Goal: Find specific page/section: Find specific page/section

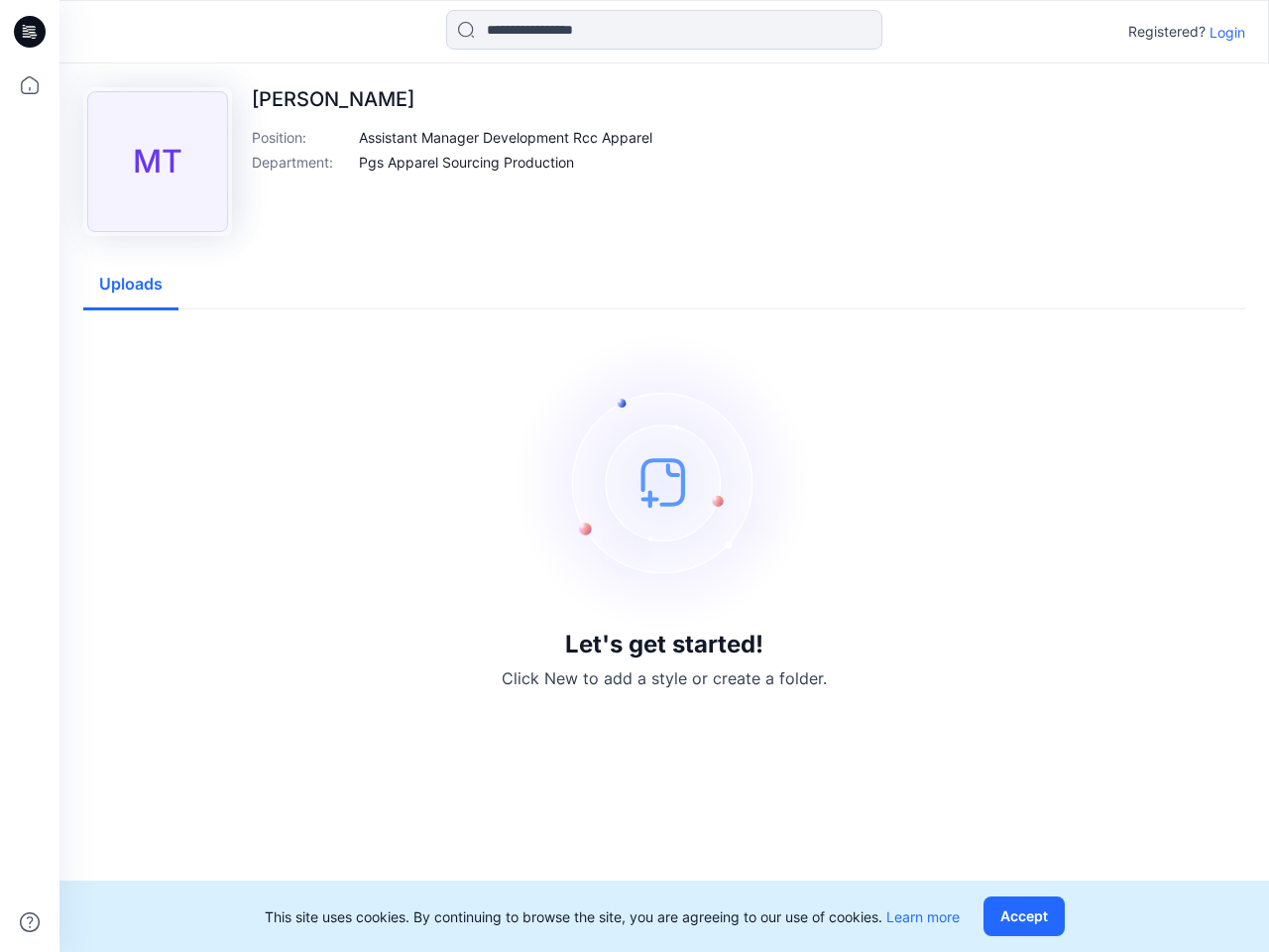
click at [635, 476] on img at bounding box center [664, 481] width 298 height 297
click at [31, 32] on icon at bounding box center [33, 32] width 8 height 1
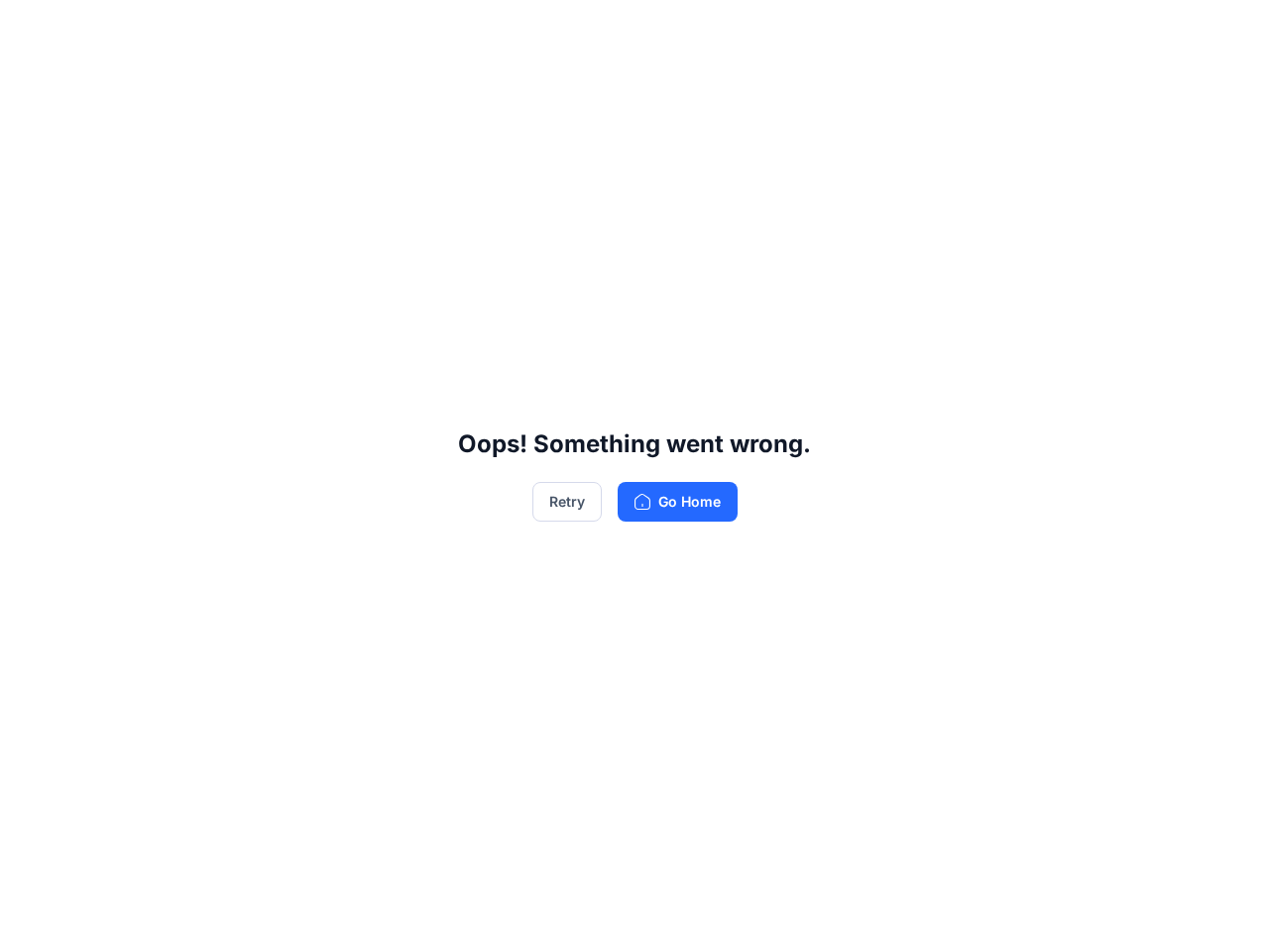
click at [30, 86] on div "Oops! Something went wrong. Retry Go Home" at bounding box center [634, 476] width 1269 height 952
click at [30, 922] on div "Oops! Something went wrong. Retry Go Home" at bounding box center [634, 476] width 1269 height 952
click at [665, 30] on div "Oops! Something went wrong. Retry Go Home" at bounding box center [634, 476] width 1269 height 952
click at [1228, 32] on div "Oops! Something went wrong. Retry Go Home" at bounding box center [634, 476] width 1269 height 952
click at [507, 137] on div "Oops! Something went wrong. Retry Go Home" at bounding box center [634, 476] width 1269 height 952
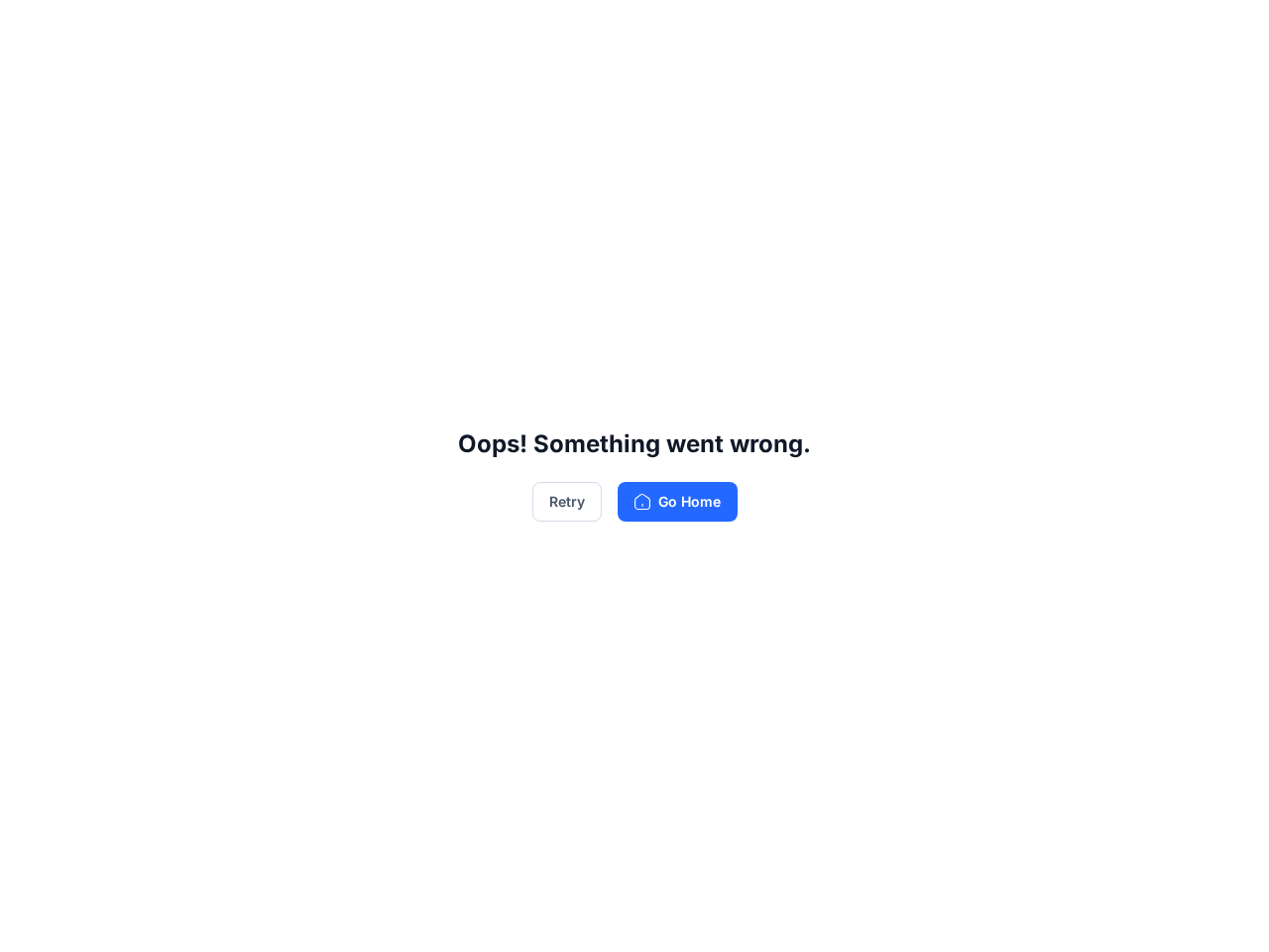
click at [466, 161] on div "Oops! Something went wrong. Retry Go Home" at bounding box center [634, 476] width 1269 height 952
click at [131, 285] on div "Oops! Something went wrong. Retry Go Home" at bounding box center [634, 476] width 1269 height 952
click at [1028, 916] on div "Oops! Something went wrong. Retry Go Home" at bounding box center [634, 476] width 1269 height 952
